Goal: Task Accomplishment & Management: Manage account settings

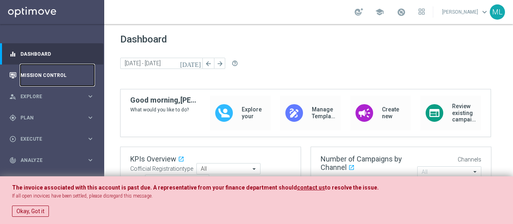
click at [32, 79] on link "Mission Control" at bounding box center [57, 75] width 74 height 21
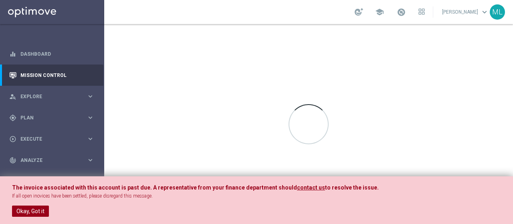
click at [29, 212] on button "Okay, Got it" at bounding box center [30, 211] width 37 height 11
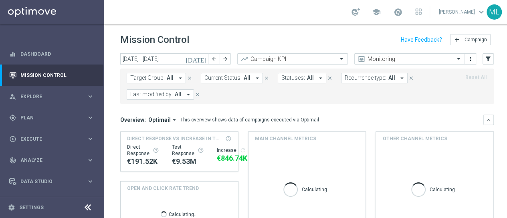
click at [187, 92] on icon "arrow_drop_down" at bounding box center [188, 94] width 7 height 7
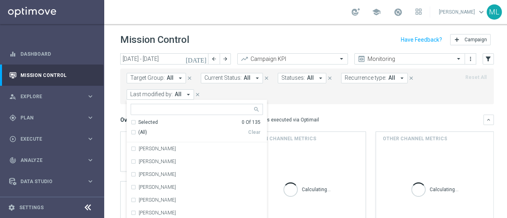
click at [313, 88] on form "Target Group: All arrow_drop_down close Current Status: All arrow_drop_down clo…" at bounding box center [289, 86] width 325 height 27
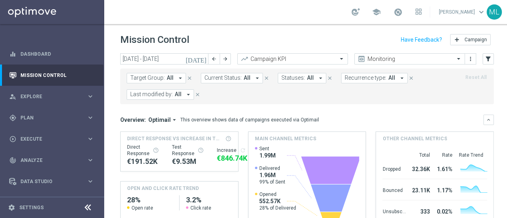
click at [190, 93] on icon "arrow_drop_down" at bounding box center [188, 94] width 7 height 7
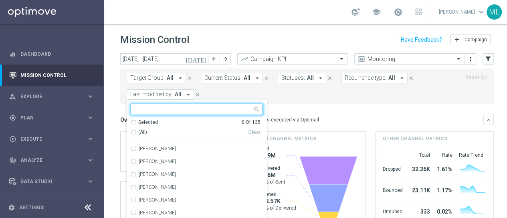
click at [182, 110] on input "text" at bounding box center [193, 109] width 117 height 7
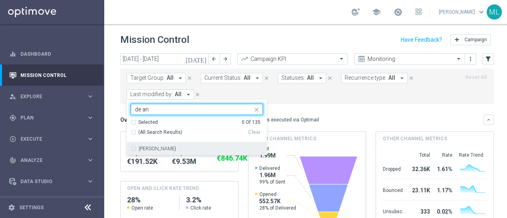
click at [133, 149] on div "[PERSON_NAME]" at bounding box center [197, 148] width 132 height 13
type input "de an"
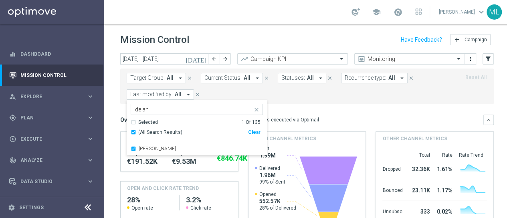
click at [289, 93] on form "Target Group: All arrow_drop_down close Current Status: All arrow_drop_down clo…" at bounding box center [289, 86] width 325 height 27
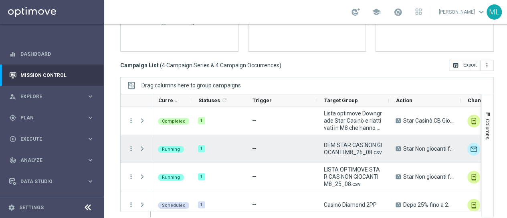
scroll to position [8, 0]
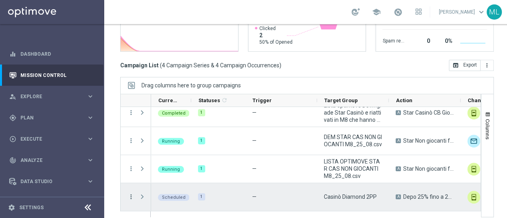
click at [129, 196] on icon "more_vert" at bounding box center [130, 196] width 7 height 7
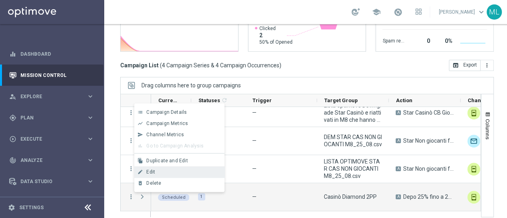
click at [149, 172] on span "Edit" at bounding box center [150, 172] width 9 height 6
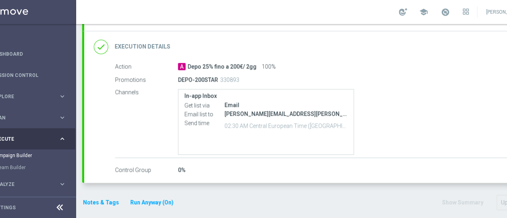
scroll to position [0, 23]
